Goal: Find contact information: Find contact information

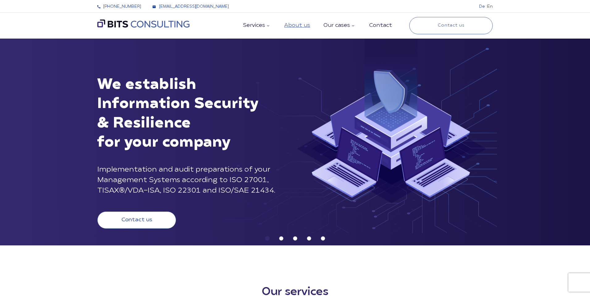
click at [299, 27] on link "About us" at bounding box center [297, 26] width 26 height 6
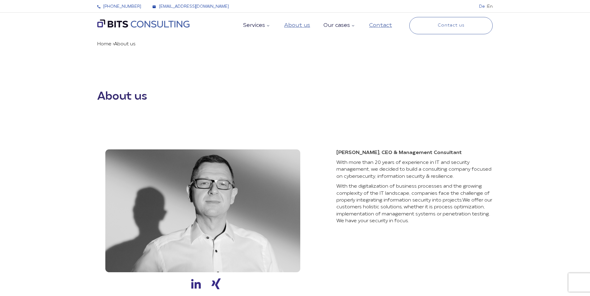
click at [384, 24] on link "Contact" at bounding box center [380, 26] width 23 height 6
